Goal: Information Seeking & Learning: Learn about a topic

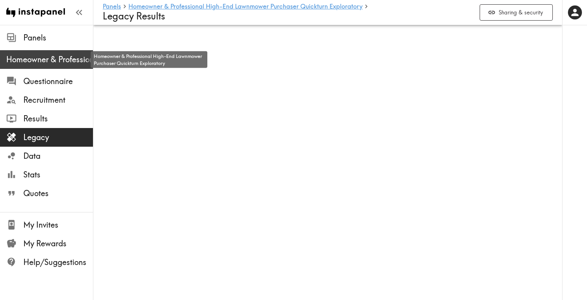
click at [57, 55] on span "Homeowner & Professional High-End Lawnmower Purchaser Quickturn Exploratory" at bounding box center [49, 59] width 87 height 11
click at [57, 56] on span "Homeowner & Professional High-End Lawnmower Purchaser Quickturn Exploratory" at bounding box center [49, 59] width 87 height 11
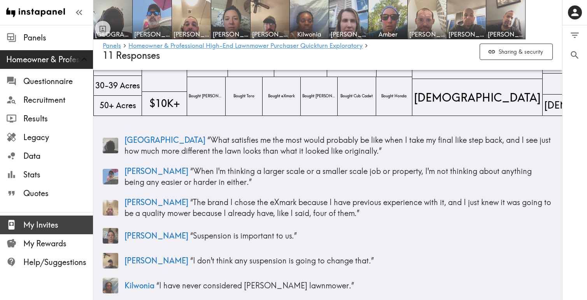
scroll to position [81, 0]
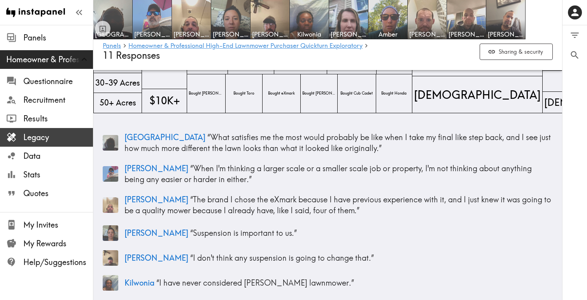
click at [55, 140] on span "Legacy" at bounding box center [58, 137] width 70 height 11
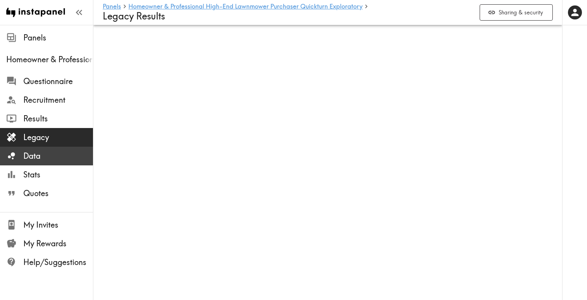
click at [50, 153] on span "Data" at bounding box center [58, 156] width 70 height 11
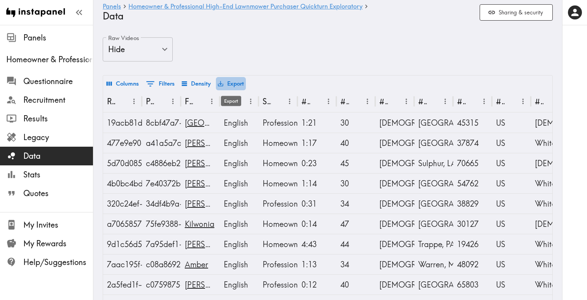
click at [237, 81] on button "Export" at bounding box center [231, 83] width 30 height 13
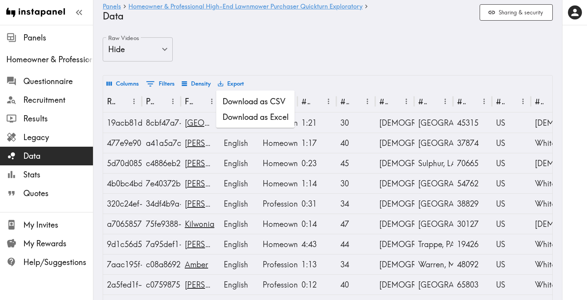
click at [271, 118] on li "Download as Excel" at bounding box center [255, 117] width 79 height 16
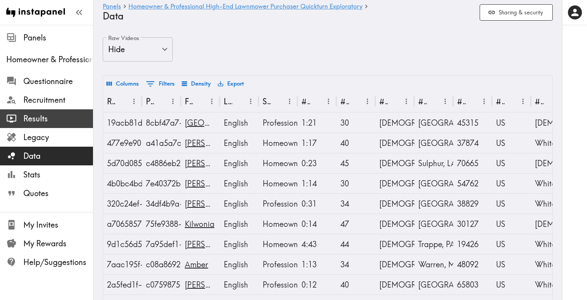
click at [47, 116] on span "Results" at bounding box center [58, 118] width 70 height 11
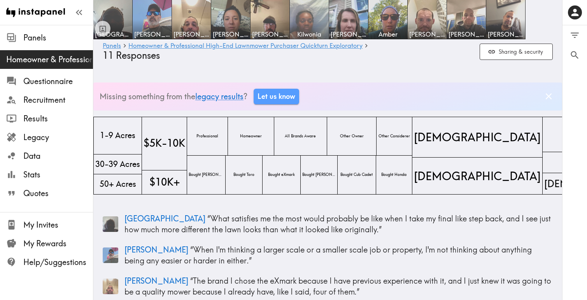
click at [313, 18] on img at bounding box center [309, 19] width 41 height 41
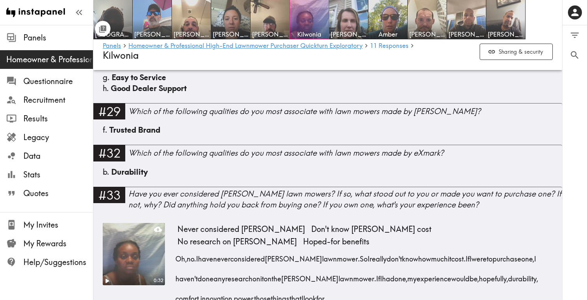
scroll to position [2176, 0]
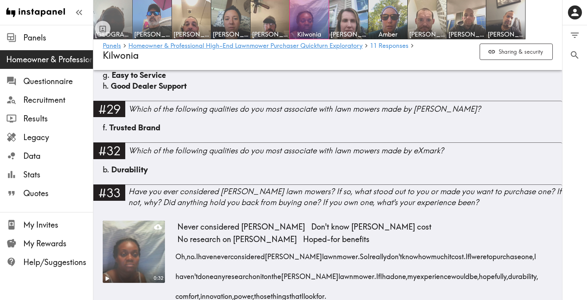
click at [121, 19] on img at bounding box center [113, 19] width 41 height 41
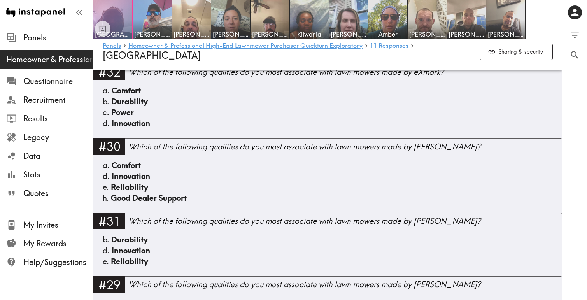
scroll to position [2239, 0]
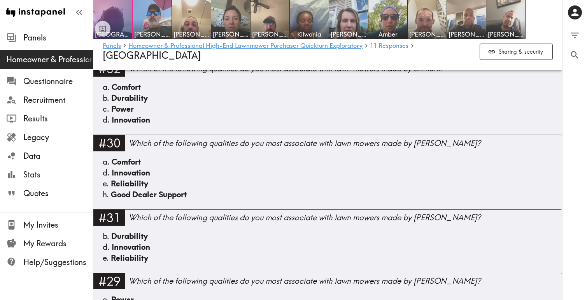
drag, startPoint x: 437, startPoint y: 104, endPoint x: 453, endPoint y: 123, distance: 24.3
click at [453, 51] on div "Comfort while mowing means not feeling beat up after hours on the machine. Less…" at bounding box center [365, 12] width 376 height 80
drag, startPoint x: 449, startPoint y: 123, endPoint x: 439, endPoint y: 102, distance: 23.2
click at [439, 51] on div "Comfort while mowing means not feeling beat up after hours on the machine. Less…" at bounding box center [365, 12] width 376 height 80
copy div "comfort isn't just about luxury. It actually makes a real difference in how eff…"
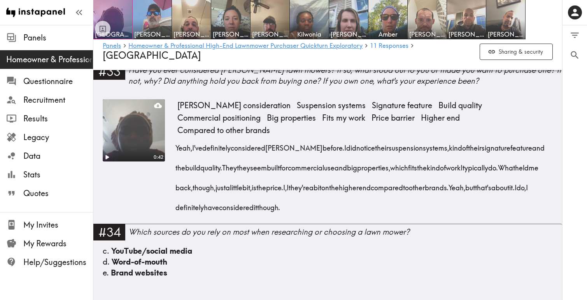
scroll to position [2580, 0]
click at [196, 25] on img at bounding box center [191, 19] width 41 height 41
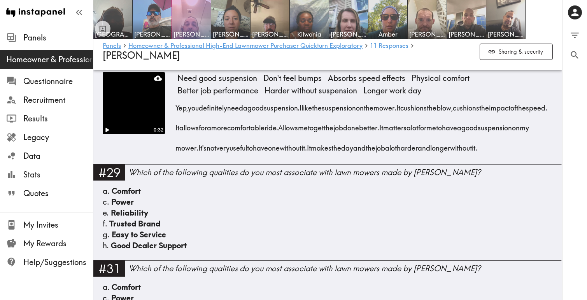
scroll to position [2087, 0]
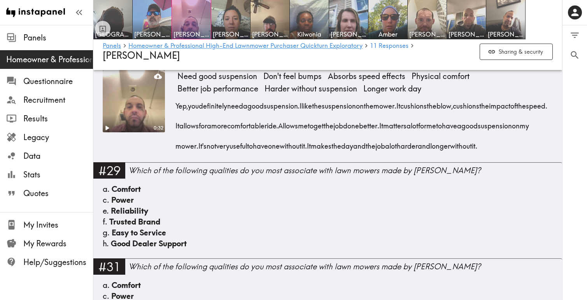
drag, startPoint x: 402, startPoint y: 199, endPoint x: 401, endPoint y: 183, distance: 15.2
click at [401, 153] on div "Yep, you definitely need a good suspension. I like the suspension on the mower.…" at bounding box center [365, 123] width 376 height 60
copy span "It makes the day and the job a lot harder and longer without it."
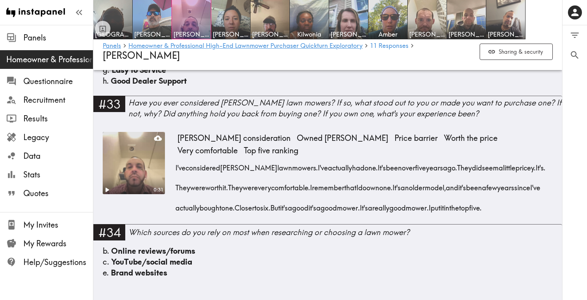
scroll to position [2613, 0]
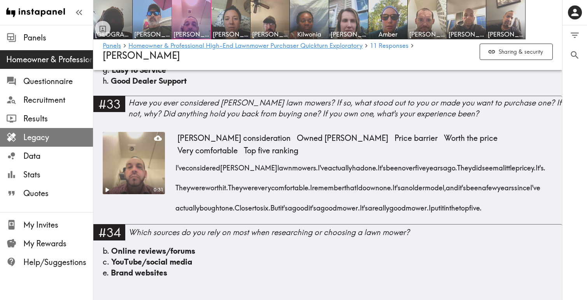
click at [46, 134] on span "Legacy" at bounding box center [58, 137] width 70 height 11
